Goal: Navigation & Orientation: Find specific page/section

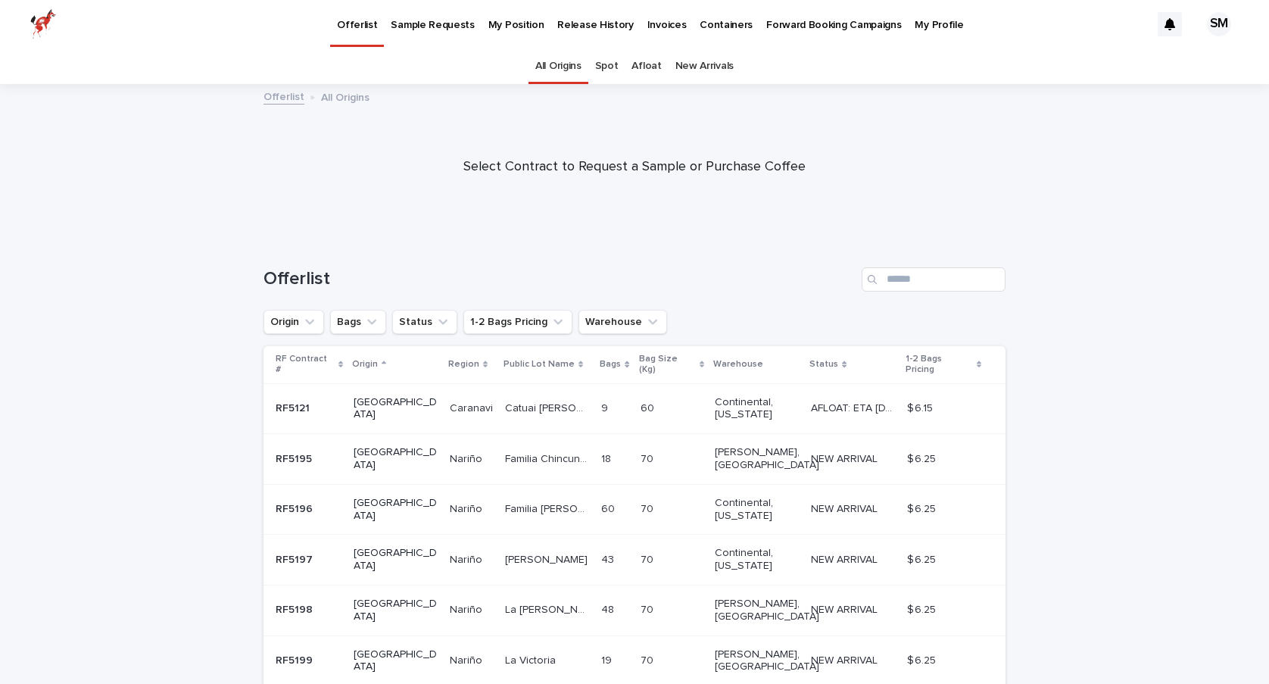
click at [498, 27] on p "My Position" at bounding box center [517, 16] width 56 height 32
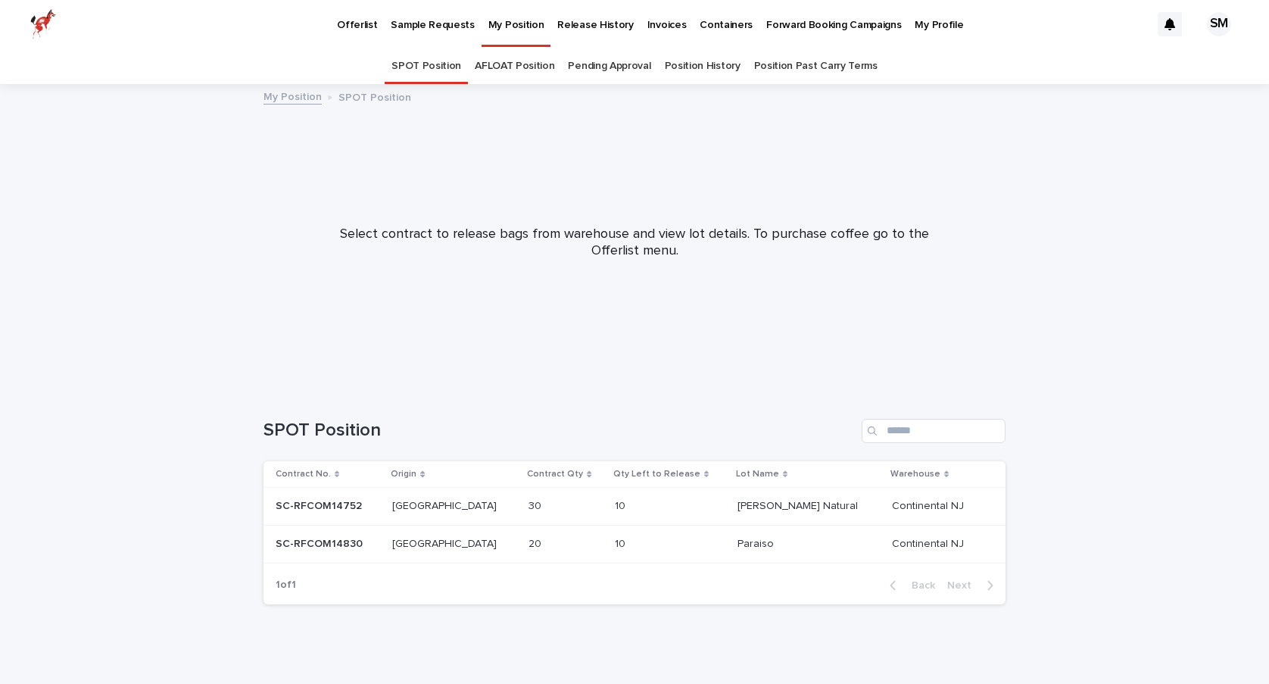
click at [617, 70] on link "Pending Approval" at bounding box center [609, 66] width 83 height 36
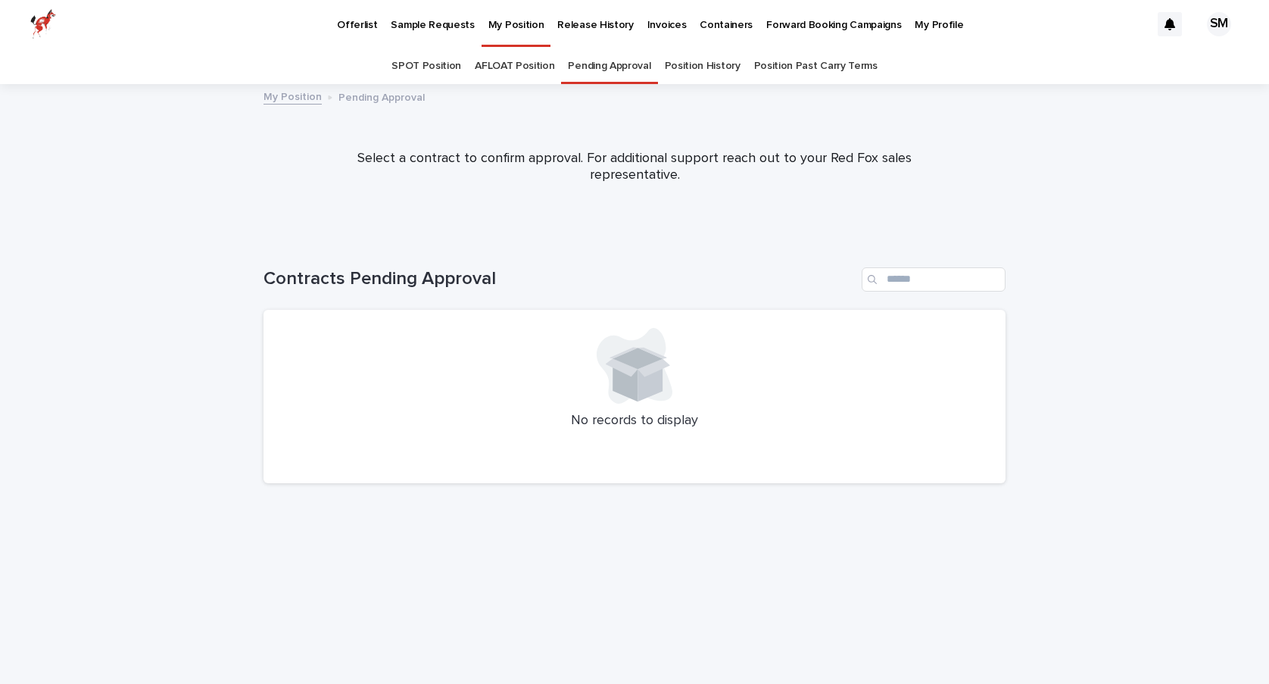
click at [432, 64] on link "SPOT Position" at bounding box center [427, 66] width 70 height 36
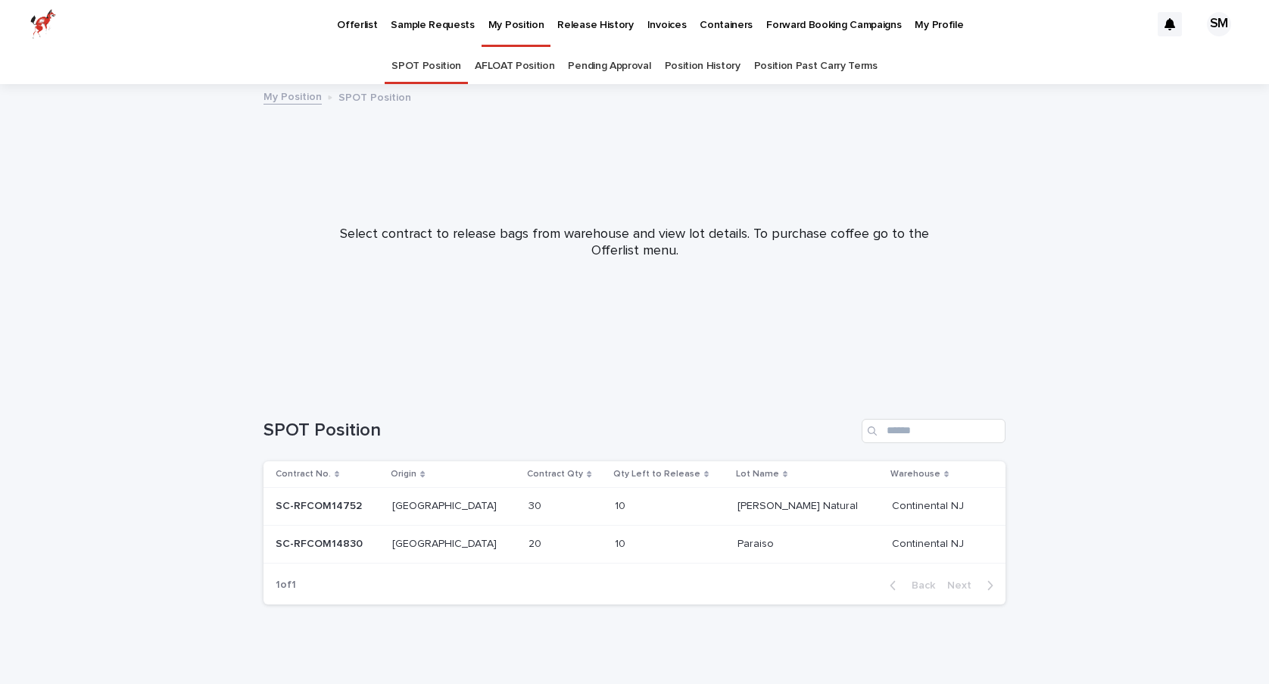
click at [585, 25] on p "Release History" at bounding box center [595, 16] width 76 height 32
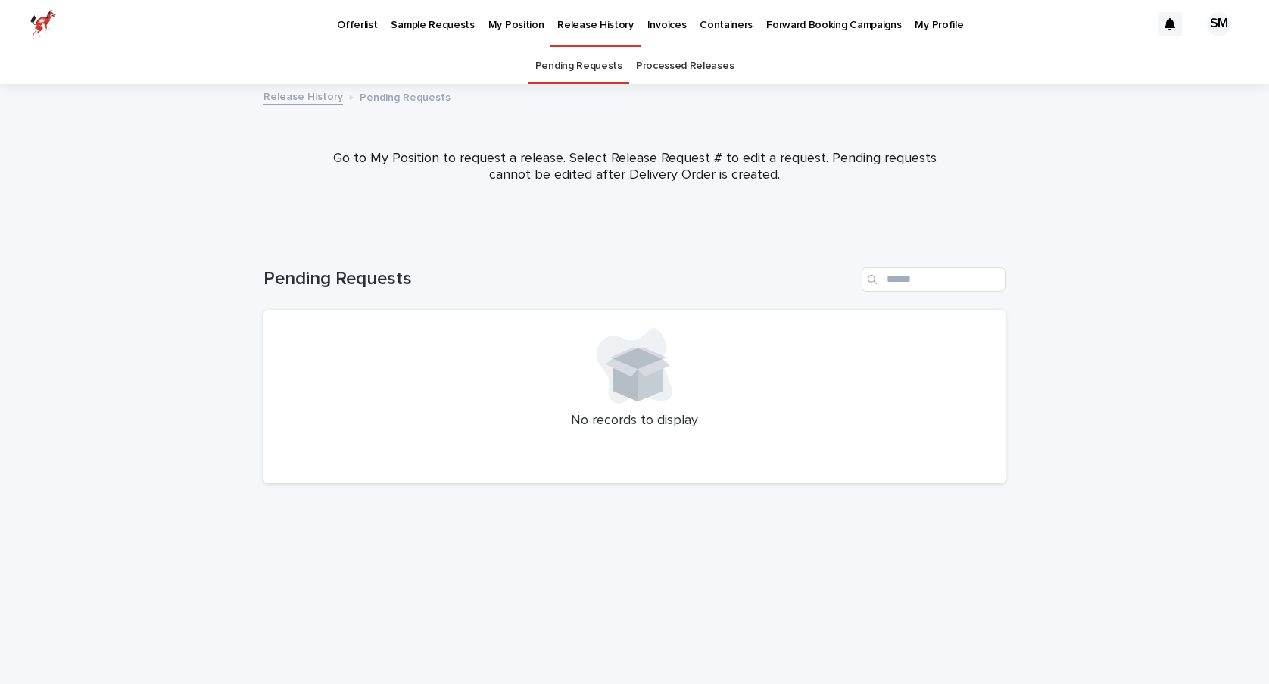
click at [654, 23] on p "Invoices" at bounding box center [667, 16] width 39 height 32
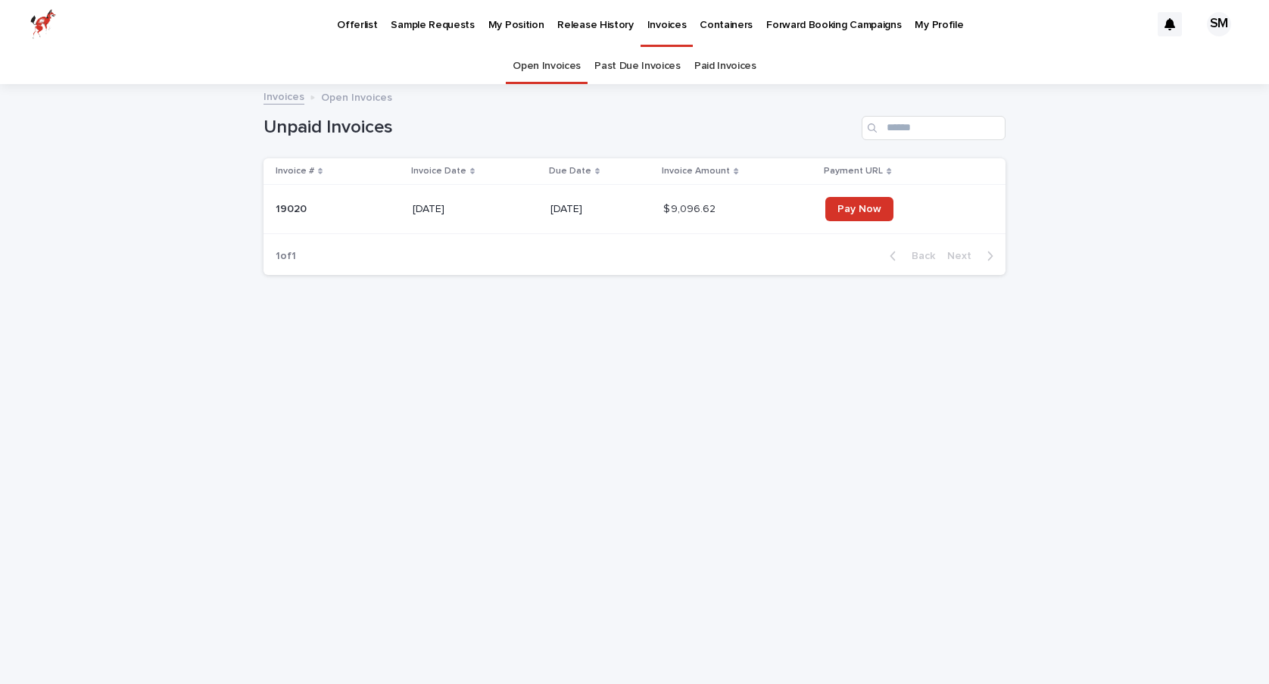
click at [432, 21] on p "Sample Requests" at bounding box center [432, 16] width 83 height 32
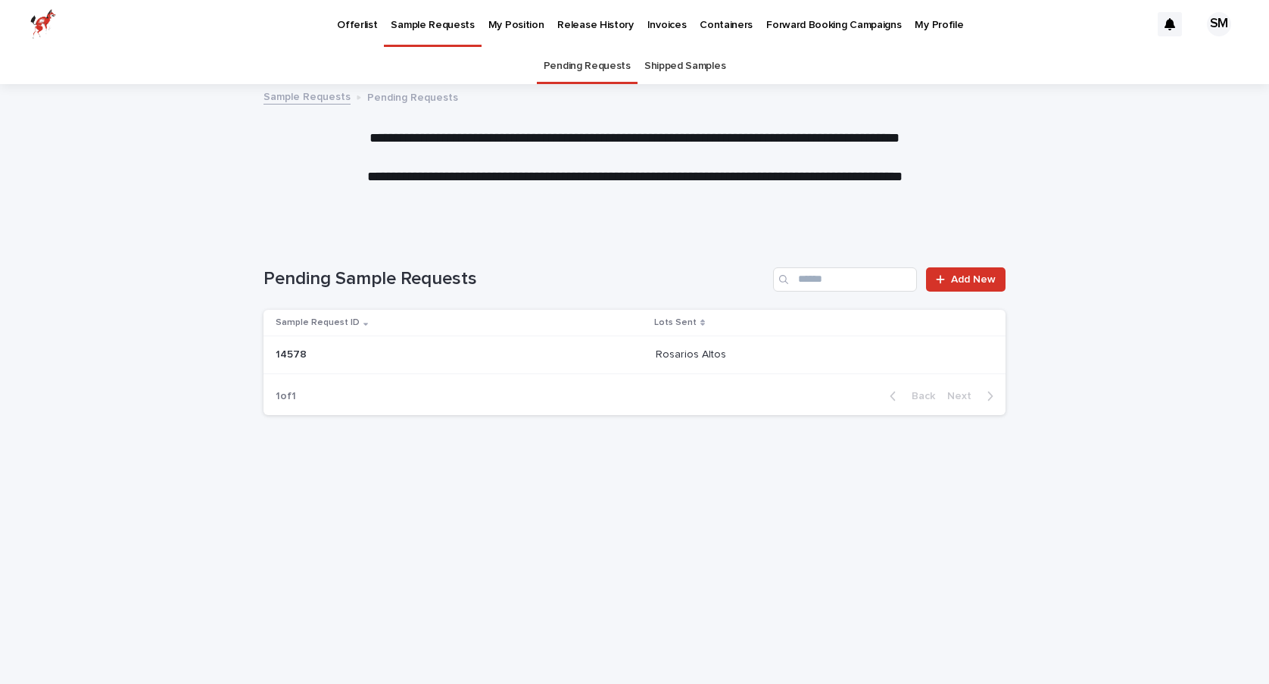
click at [682, 67] on link "Shipped Samples" at bounding box center [685, 66] width 81 height 36
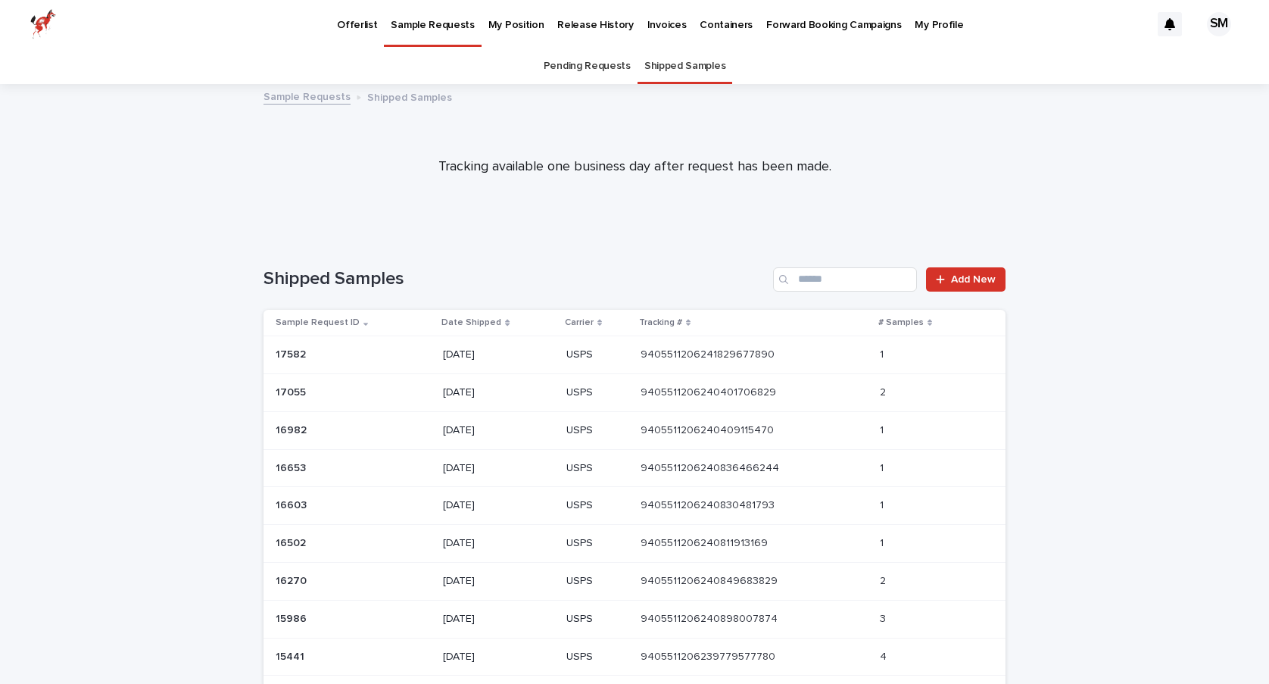
click at [286, 351] on p "17582" at bounding box center [292, 353] width 33 height 16
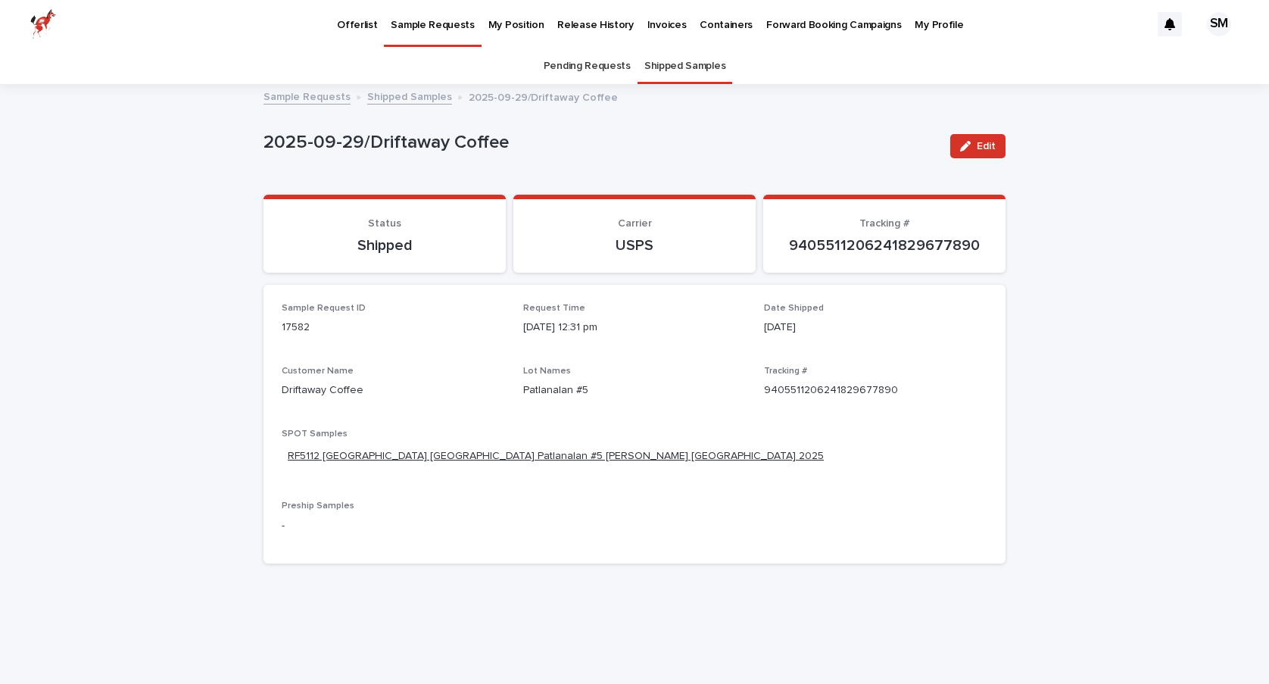
click at [390, 453] on link "RF5112 [GEOGRAPHIC_DATA] [GEOGRAPHIC_DATA] Patlanalan #5 [PERSON_NAME] [GEOGRAP…" at bounding box center [556, 456] width 536 height 16
